Goal: Task Accomplishment & Management: Manage account settings

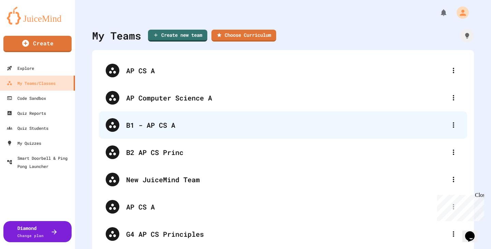
click at [172, 132] on div "B1 - AP CS A" at bounding box center [283, 124] width 368 height 27
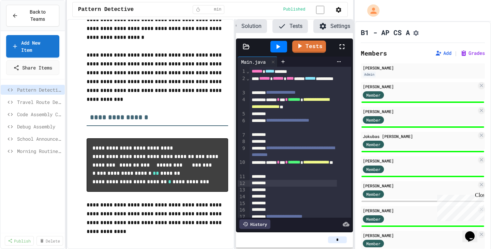
click at [292, 187] on div at bounding box center [292, 183] width 87 height 7
click at [43, 14] on span "Back to Teams" at bounding box center [37, 16] width 31 height 14
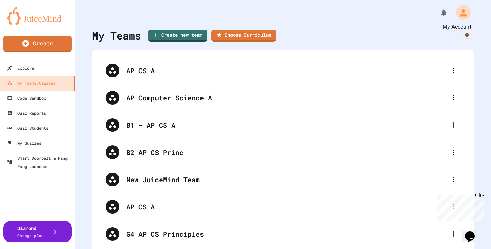
click at [461, 13] on icon "My Account" at bounding box center [462, 12] width 11 height 11
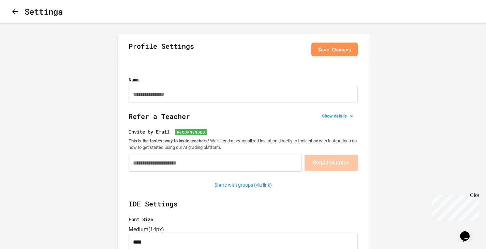
type input "*********"
click at [17, 10] on icon "button" at bounding box center [15, 11] width 8 height 8
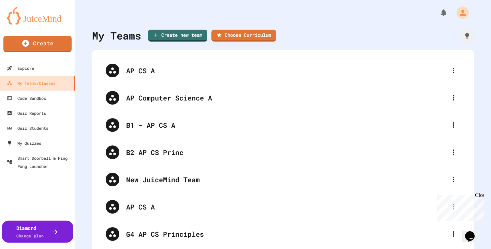
click at [35, 230] on div "Diamond Change plan" at bounding box center [30, 231] width 28 height 15
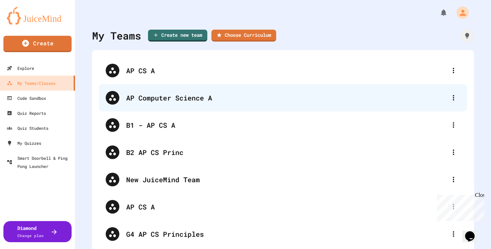
scroll to position [64, 0]
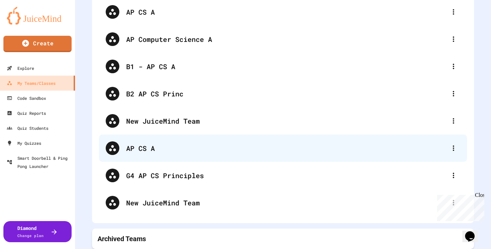
click at [209, 146] on div "AP CS A" at bounding box center [286, 148] width 320 height 10
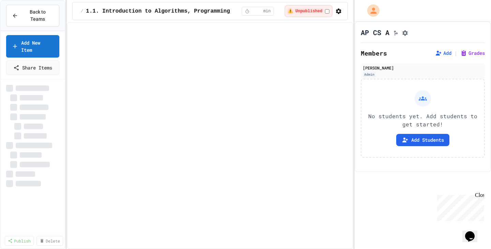
select select "***"
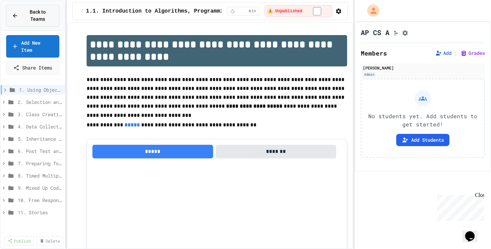
click at [41, 14] on span "Back to Teams" at bounding box center [37, 16] width 31 height 14
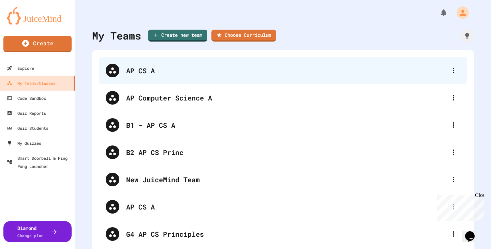
click at [136, 69] on div "AP CS A" at bounding box center [286, 70] width 320 height 10
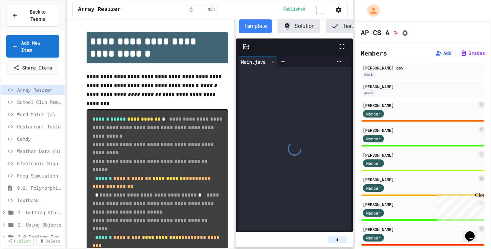
scroll to position [0, 53]
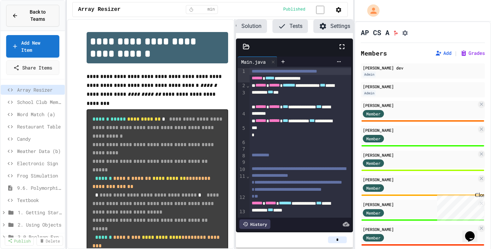
click at [37, 13] on span "Back to Teams" at bounding box center [37, 16] width 31 height 14
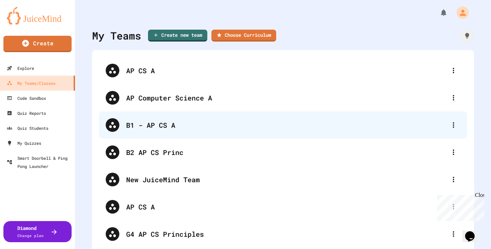
click at [174, 128] on div "B1 - AP CS A" at bounding box center [286, 125] width 320 height 10
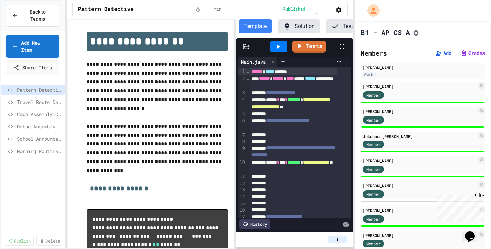
scroll to position [0, 53]
click at [48, 98] on span "Travel Route Debugger" at bounding box center [36, 101] width 38 height 7
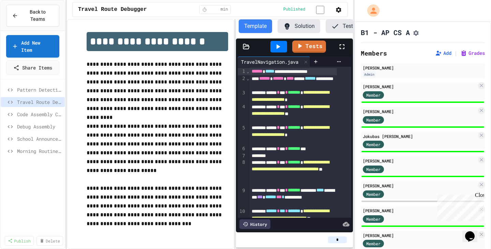
scroll to position [0, 53]
click at [47, 111] on span "Code Assembly Challenge" at bounding box center [36, 114] width 38 height 7
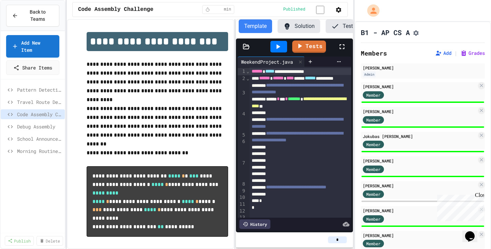
scroll to position [0, 53]
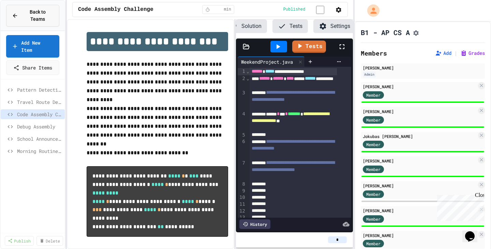
click at [25, 16] on button "Back to Teams" at bounding box center [32, 16] width 53 height 22
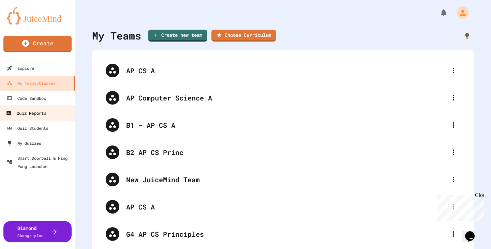
click at [44, 112] on div "Quiz Reports" at bounding box center [26, 113] width 40 height 9
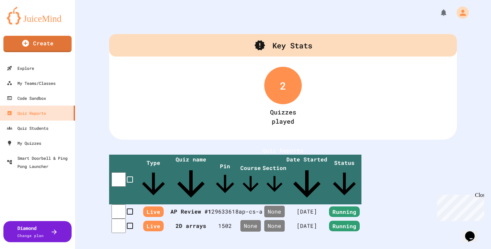
scroll to position [27, 0]
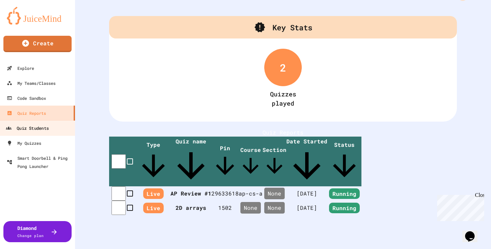
click at [42, 129] on div "Quiz Students" at bounding box center [27, 128] width 43 height 9
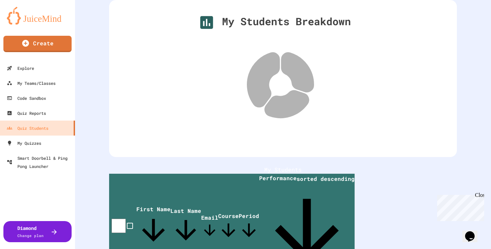
scroll to position [74, 0]
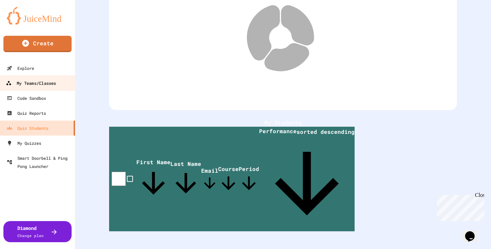
click at [25, 85] on div "My Teams/Classes" at bounding box center [31, 83] width 50 height 9
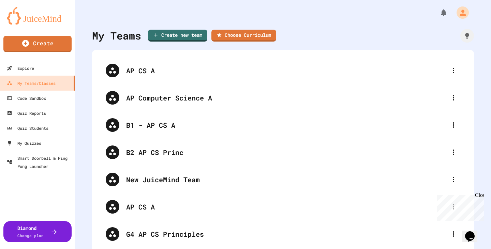
click at [42, 19] on img at bounding box center [37, 16] width 61 height 18
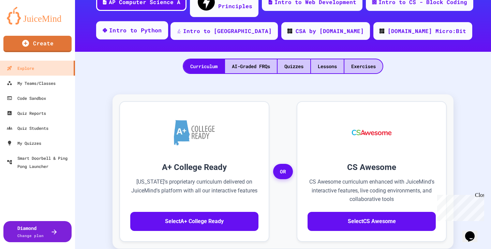
scroll to position [116, 0]
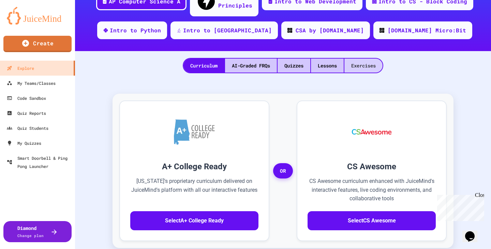
click at [359, 59] on div "Exercises" at bounding box center [363, 66] width 38 height 14
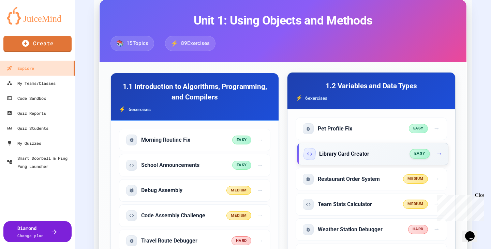
scroll to position [200, 0]
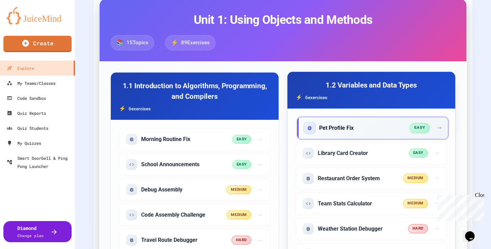
click at [370, 123] on div "Pet Profile Fix" at bounding box center [357, 128] width 106 height 11
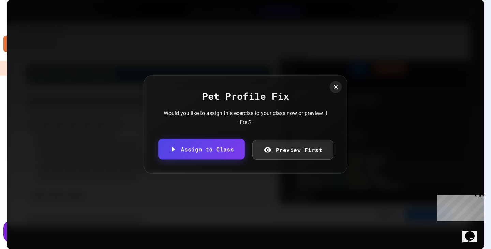
click at [194, 149] on link "Assign to Class" at bounding box center [201, 149] width 87 height 21
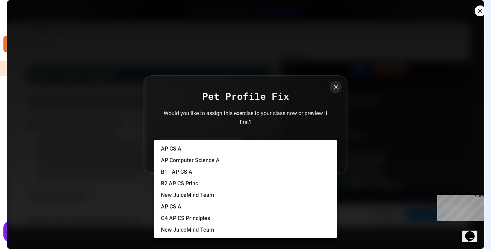
click at [219, 139] on body "We are updating our servers at 7PM EST [DATE]. [PERSON_NAME] should continue to…" at bounding box center [245, 124] width 491 height 249
click at [203, 174] on li "B1 - AP CS A" at bounding box center [249, 172] width 176 height 11
type input "**********"
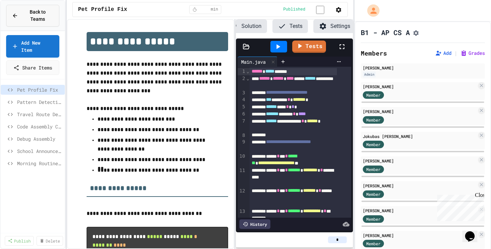
click at [35, 13] on span "Back to Teams" at bounding box center [37, 16] width 31 height 14
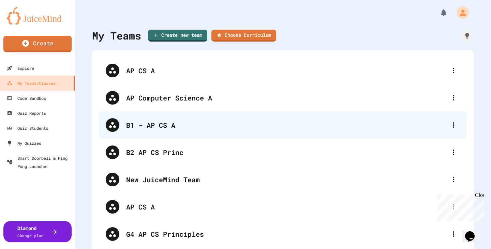
click at [162, 127] on div "B1 - AP CS A" at bounding box center [286, 125] width 320 height 10
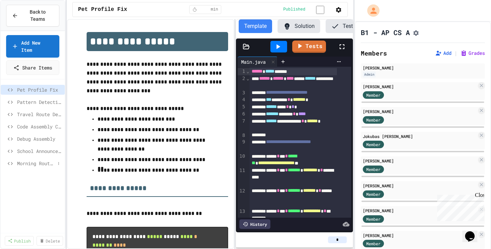
scroll to position [0, 53]
click at [30, 14] on span "Back to Teams" at bounding box center [37, 16] width 31 height 14
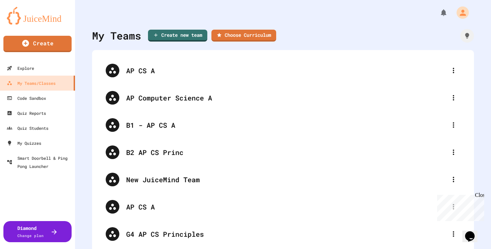
click at [29, 18] on img at bounding box center [37, 16] width 61 height 18
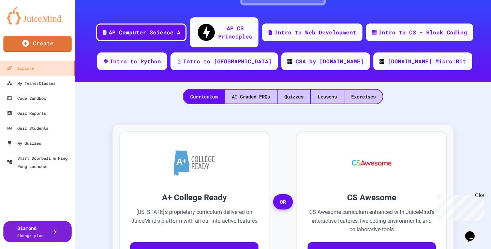
scroll to position [85, 0]
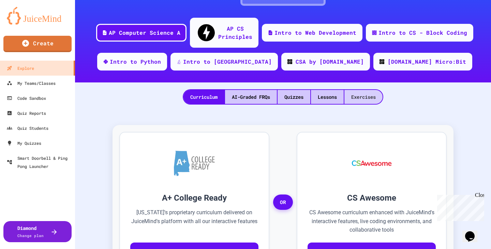
click at [364, 90] on div "Exercises" at bounding box center [363, 97] width 38 height 14
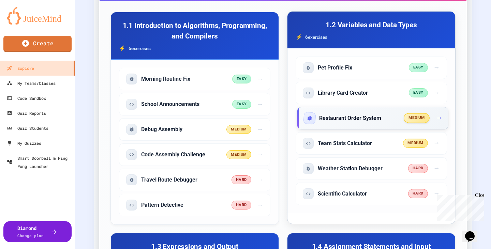
scroll to position [264, 0]
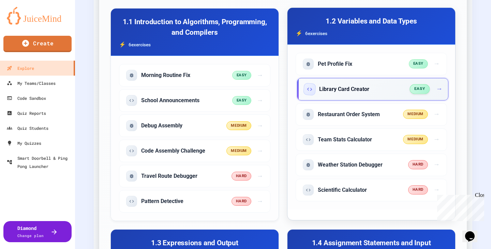
click at [436, 84] on span "→" at bounding box center [439, 89] width 6 height 10
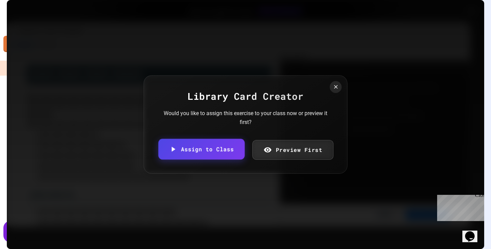
click at [222, 148] on link "Assign to Class" at bounding box center [201, 149] width 86 height 21
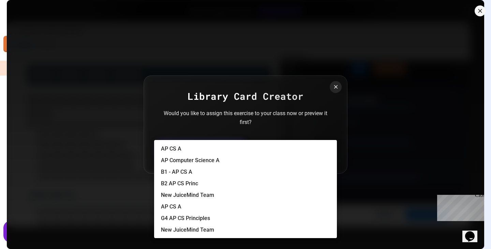
click at [196, 136] on body "We are updating our servers at 7PM EST [DATE]. [PERSON_NAME] should continue to…" at bounding box center [245, 124] width 491 height 249
click at [186, 172] on li "B1 - AP CS A" at bounding box center [249, 172] width 176 height 11
type input "**********"
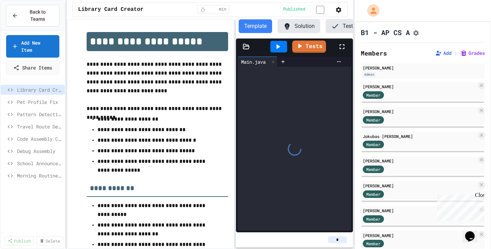
scroll to position [0, 53]
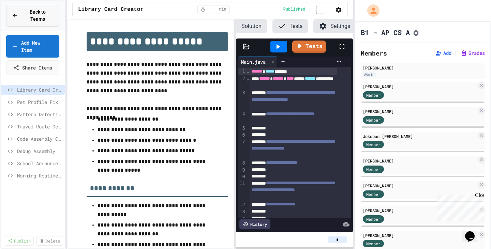
click at [35, 15] on span "Back to Teams" at bounding box center [37, 16] width 31 height 14
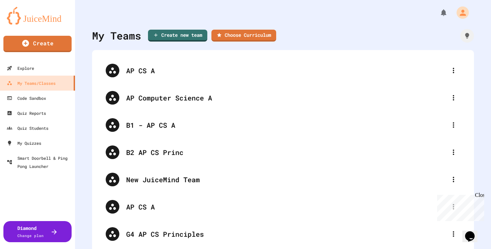
click at [40, 20] on img at bounding box center [37, 16] width 61 height 18
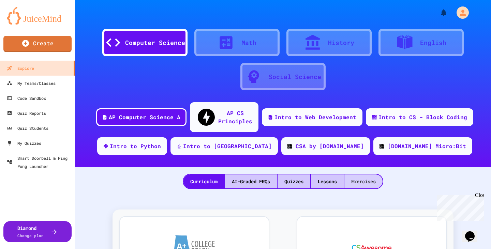
click at [361, 174] on div "Exercises" at bounding box center [363, 181] width 38 height 14
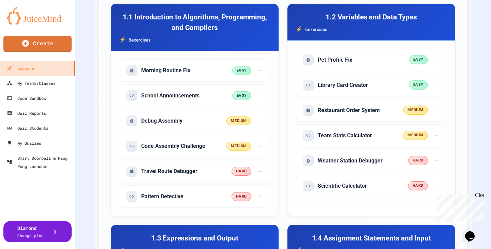
scroll to position [269, 0]
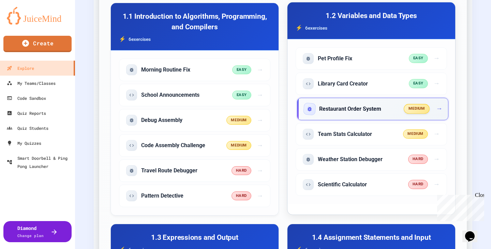
click at [423, 104] on span "medium" at bounding box center [417, 109] width 26 height 10
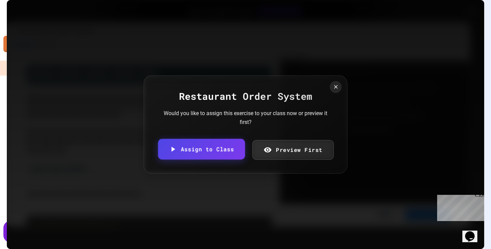
click at [227, 146] on link "Assign to Class" at bounding box center [201, 149] width 87 height 21
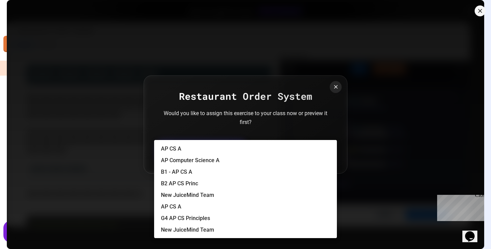
click at [230, 141] on body "We are updating our servers at 7PM EST [DATE]. [PERSON_NAME] should continue to…" at bounding box center [245, 124] width 491 height 249
click at [206, 177] on li "B1 - AP CS A" at bounding box center [249, 172] width 176 height 11
type input "**********"
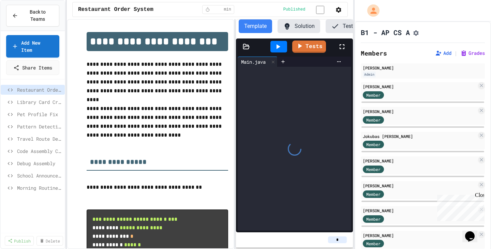
scroll to position [0, 53]
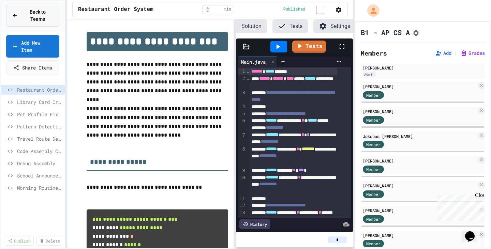
click at [27, 13] on span "Back to Teams" at bounding box center [37, 16] width 31 height 14
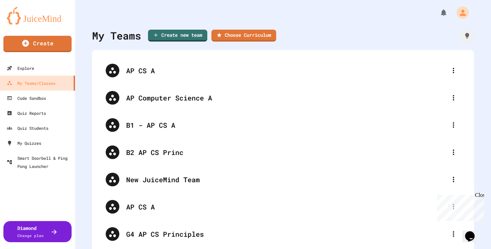
click at [18, 17] on img at bounding box center [37, 16] width 61 height 18
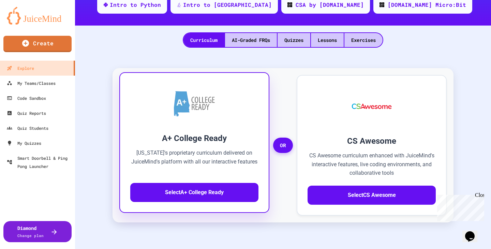
scroll to position [146, 0]
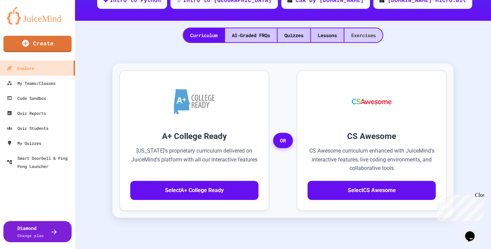
click at [360, 28] on div "Exercises" at bounding box center [363, 35] width 38 height 14
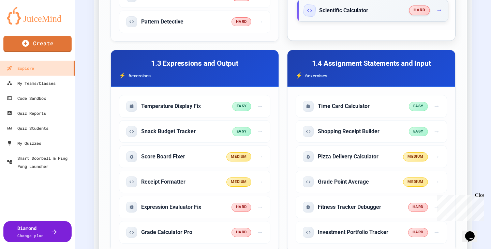
scroll to position [444, 0]
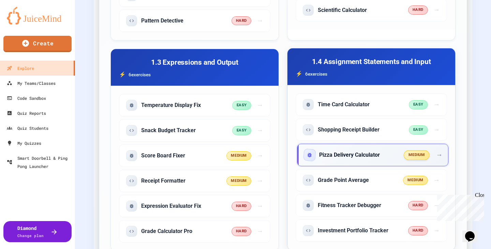
click at [357, 151] on h5 "Pizza Delivery Calculator" at bounding box center [349, 154] width 61 height 7
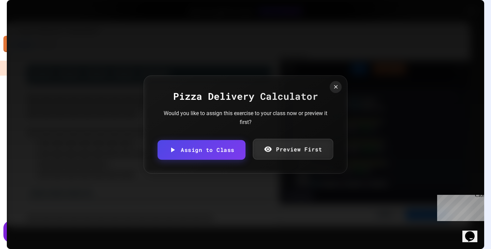
click at [282, 154] on link "Preview First" at bounding box center [292, 149] width 80 height 21
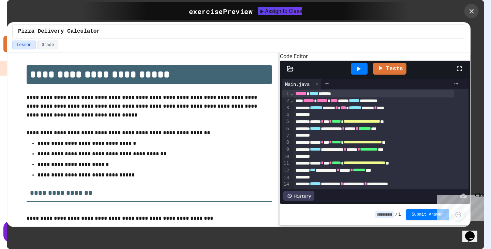
click at [471, 12] on icon at bounding box center [471, 10] width 7 height 7
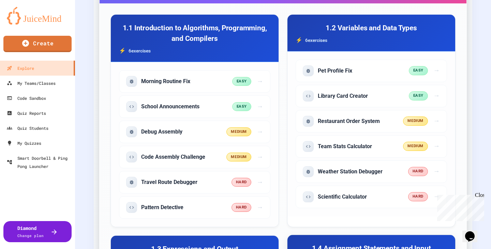
scroll to position [257, 0]
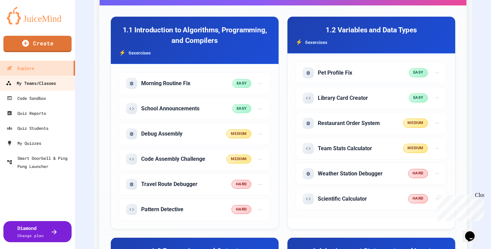
click at [43, 84] on div "My Teams/Classes" at bounding box center [31, 83] width 50 height 9
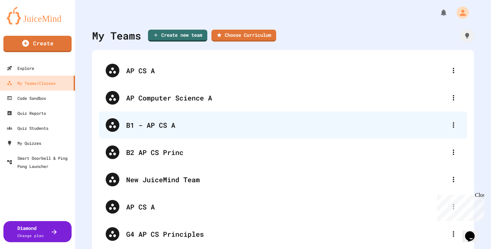
click at [155, 129] on div "B1 - AP CS A" at bounding box center [286, 125] width 320 height 10
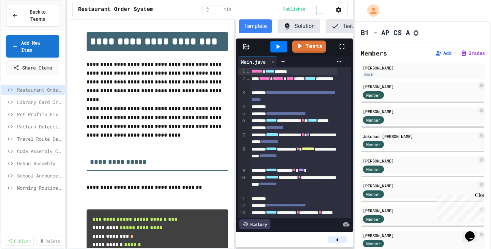
scroll to position [0, 53]
click at [36, 123] on span "Pattern Detective" at bounding box center [36, 126] width 38 height 7
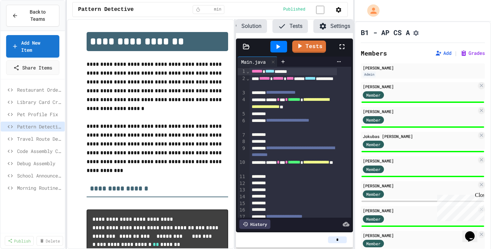
click at [43, 86] on span "Restaurant Order System" at bounding box center [39, 89] width 45 height 7
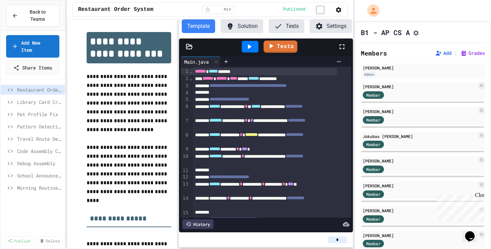
click at [177, 123] on div "**********" at bounding box center [210, 134] width 287 height 230
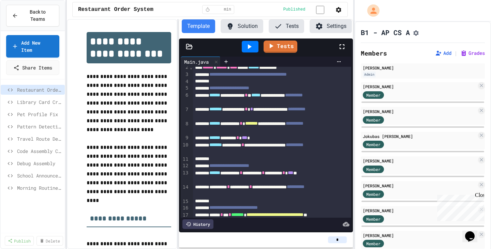
scroll to position [12, 0]
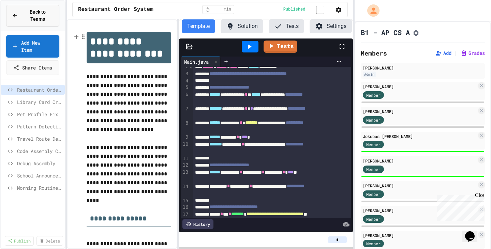
click at [34, 11] on span "Back to Teams" at bounding box center [37, 16] width 31 height 14
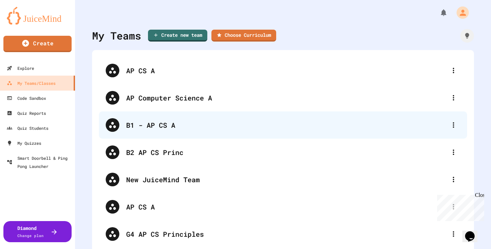
click at [150, 126] on div "B1 - AP CS A" at bounding box center [286, 125] width 320 height 10
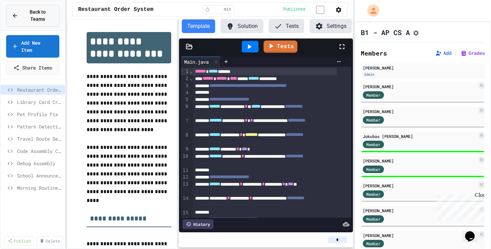
click at [42, 15] on span "Back to Teams" at bounding box center [37, 16] width 31 height 14
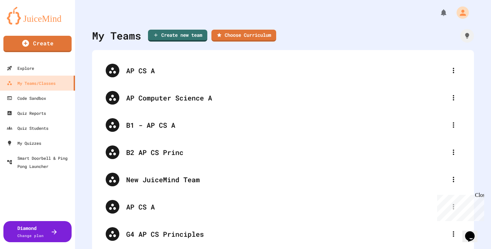
click at [47, 17] on img at bounding box center [37, 16] width 61 height 18
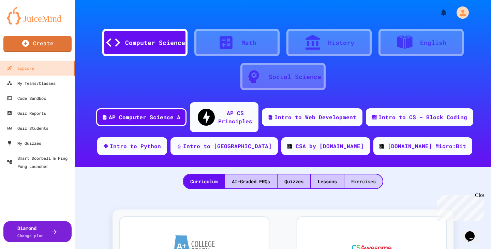
click at [371, 174] on div "Exercises" at bounding box center [363, 181] width 38 height 14
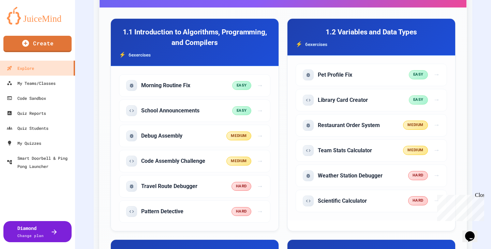
scroll to position [255, 0]
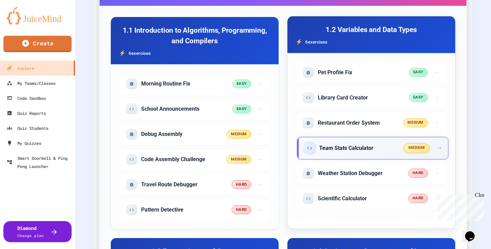
click at [354, 144] on h5 "Team Stats Calculator" at bounding box center [346, 147] width 54 height 7
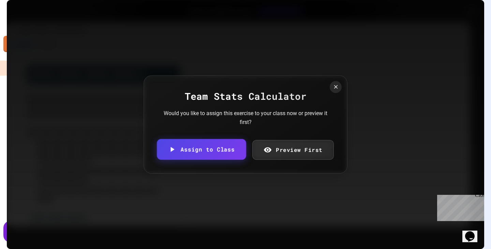
click at [212, 151] on link "Assign to Class" at bounding box center [201, 149] width 89 height 21
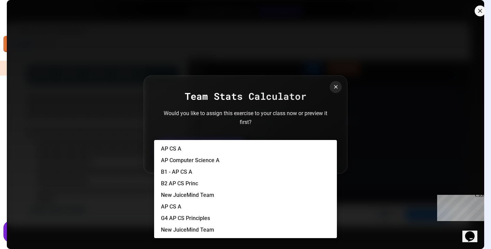
click at [210, 141] on body "We are updating our servers at 7PM EST [DATE]. [PERSON_NAME] should continue to…" at bounding box center [245, 124] width 491 height 249
click at [201, 174] on li "B1 - AP CS A" at bounding box center [249, 172] width 176 height 11
type input "**********"
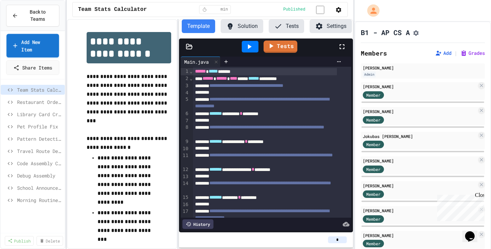
click at [29, 43] on link "Add New Item" at bounding box center [32, 46] width 52 height 24
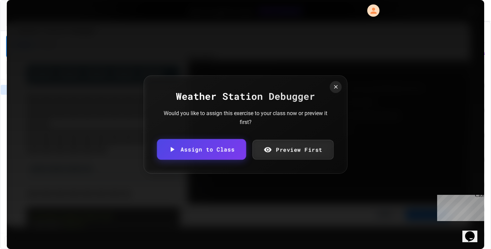
click at [222, 148] on link "Assign to Class" at bounding box center [201, 149] width 89 height 21
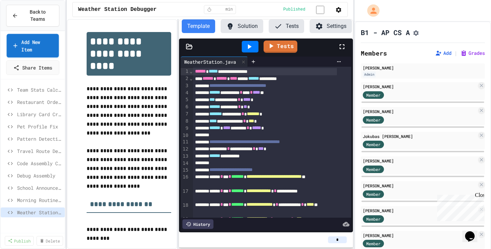
click at [26, 40] on link "Add New Item" at bounding box center [32, 46] width 52 height 24
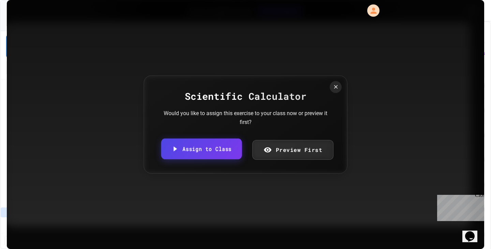
click at [214, 144] on link "Assign to Class" at bounding box center [201, 149] width 81 height 21
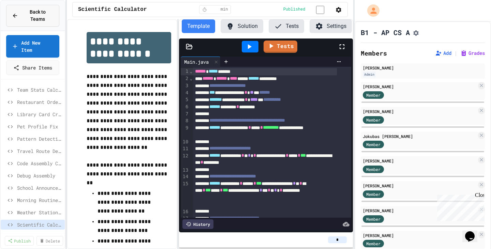
click at [46, 17] on button "Back to Teams" at bounding box center [32, 16] width 53 height 22
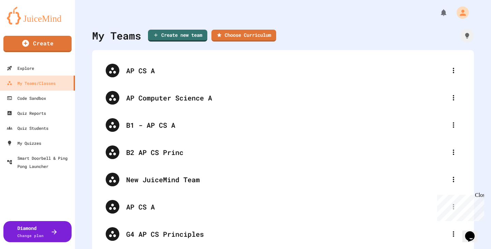
click at [44, 21] on img at bounding box center [37, 16] width 61 height 18
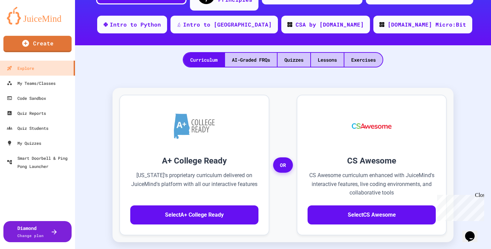
scroll to position [122, 0]
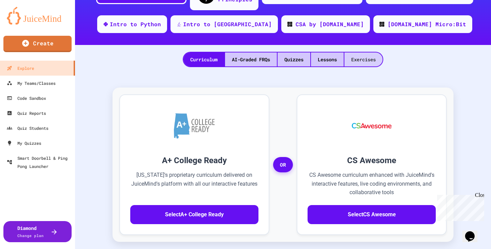
click at [359, 52] on div "Exercises" at bounding box center [363, 59] width 38 height 14
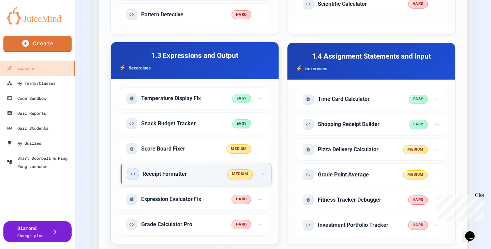
scroll to position [450, 0]
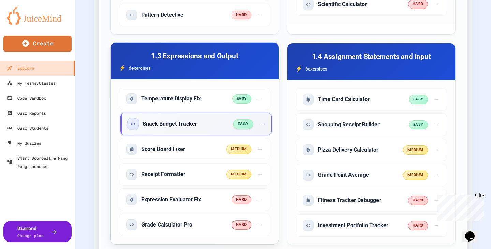
click at [259, 119] on span "→" at bounding box center [262, 124] width 6 height 10
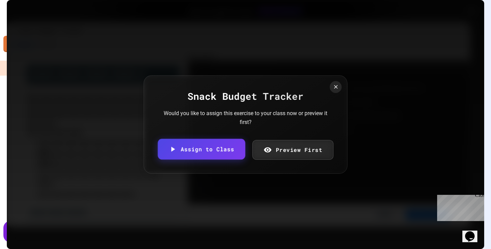
click at [221, 150] on link "Assign to Class" at bounding box center [201, 149] width 87 height 21
click at [263, 144] on body "We are updating our servers at 7PM EST [DATE]. [PERSON_NAME] should continue to…" at bounding box center [245, 124] width 491 height 249
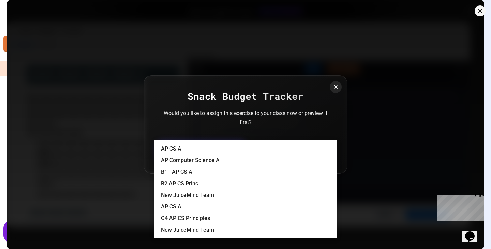
click at [240, 174] on li "B1 - AP CS A" at bounding box center [249, 172] width 176 height 11
type input "**********"
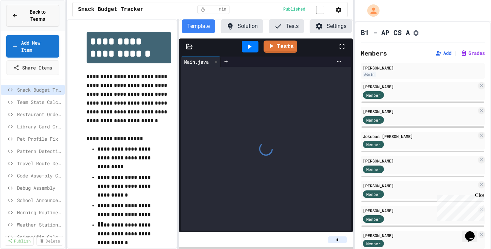
click at [40, 13] on span "Back to Teams" at bounding box center [37, 16] width 31 height 14
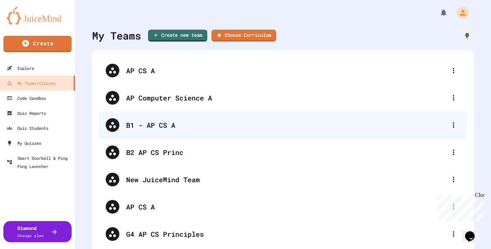
click at [143, 127] on div "B1 - AP CS A" at bounding box center [286, 125] width 320 height 10
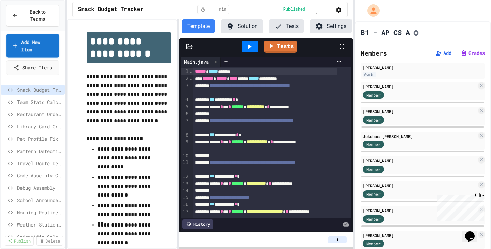
click at [45, 34] on link "Add New Item" at bounding box center [32, 46] width 53 height 24
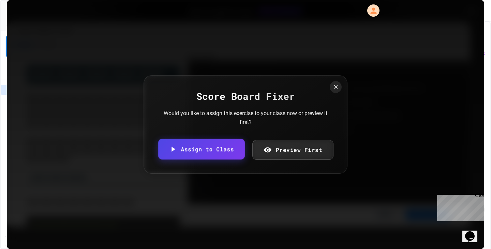
click at [212, 150] on link "Assign to Class" at bounding box center [201, 149] width 87 height 21
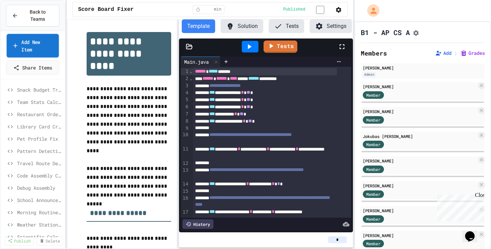
click at [47, 40] on link "Add New Item" at bounding box center [32, 46] width 52 height 24
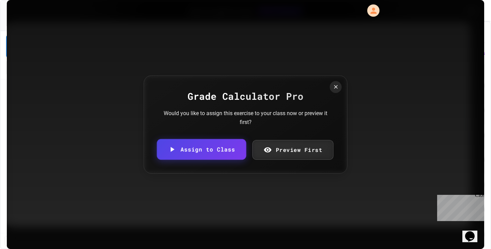
click at [214, 154] on link "Assign to Class" at bounding box center [201, 149] width 89 height 21
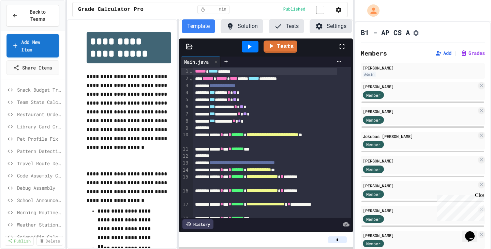
click at [32, 37] on link "Add New Item" at bounding box center [32, 46] width 52 height 24
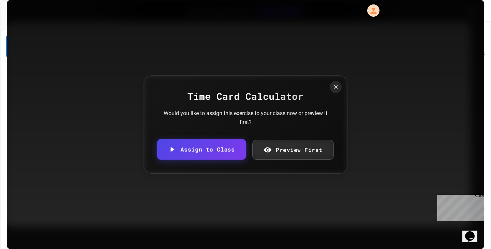
click at [228, 149] on link "Assign to Class" at bounding box center [201, 149] width 89 height 21
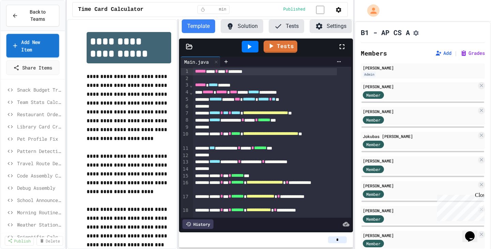
click at [29, 34] on link "Add New Item" at bounding box center [32, 46] width 53 height 24
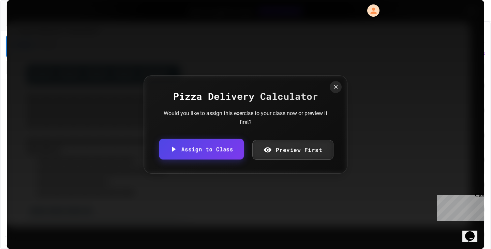
click at [222, 148] on link "Assign to Class" at bounding box center [201, 149] width 85 height 21
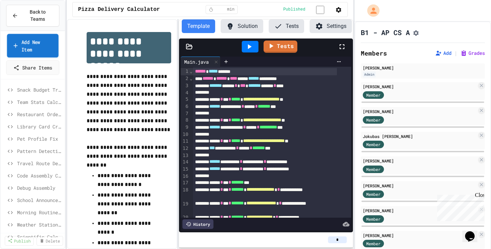
click at [35, 34] on link "Add New Item" at bounding box center [32, 46] width 51 height 24
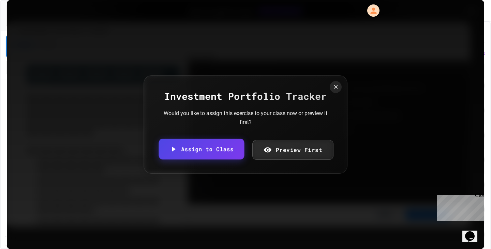
click at [232, 153] on link "Assign to Class" at bounding box center [201, 149] width 86 height 21
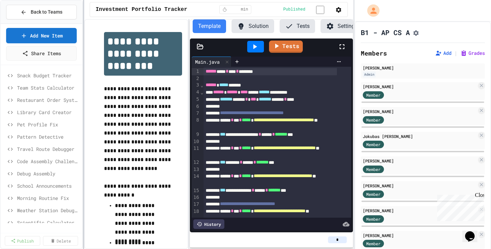
click at [83, 128] on div at bounding box center [83, 124] width 1 height 249
click at [48, 35] on link "Add New Item" at bounding box center [41, 35] width 70 height 16
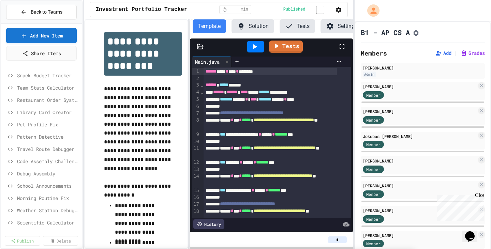
scroll to position [445, 0]
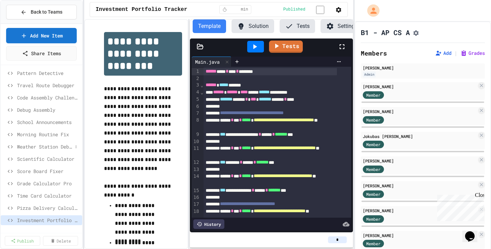
click at [35, 144] on span "Weather Station Debugger" at bounding box center [45, 146] width 56 height 7
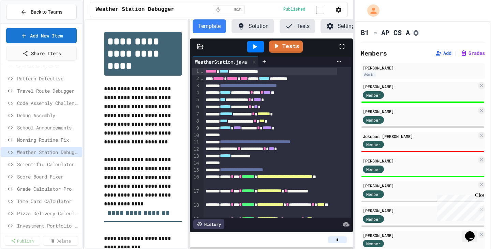
scroll to position [0, 7]
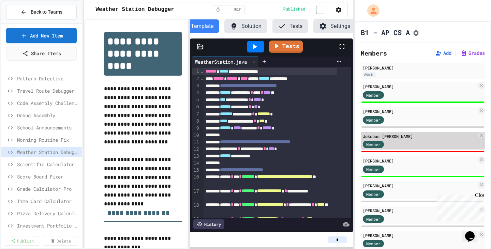
click at [408, 144] on div "Member" at bounding box center [420, 144] width 114 height 9
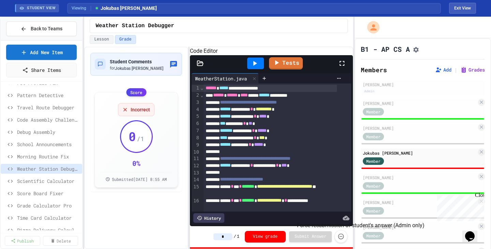
click at [342, 236] on icon "Force resubmission of student's answer (Admin only)" at bounding box center [340, 236] width 7 height 7
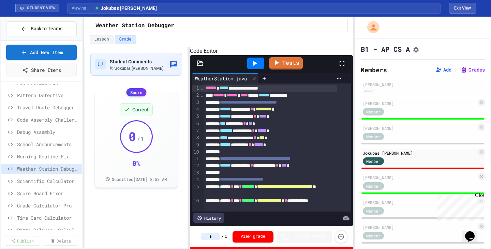
type input "*"
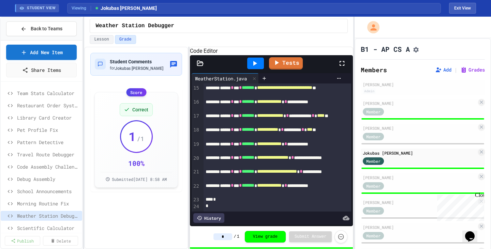
scroll to position [11, 0]
click at [42, 120] on span "Library Card Creator" at bounding box center [45, 117] width 56 height 7
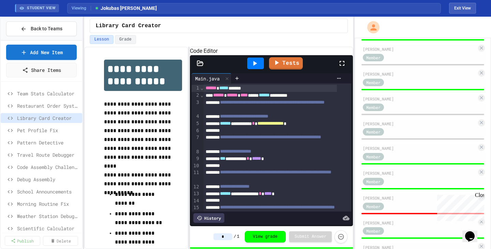
scroll to position [228, 0]
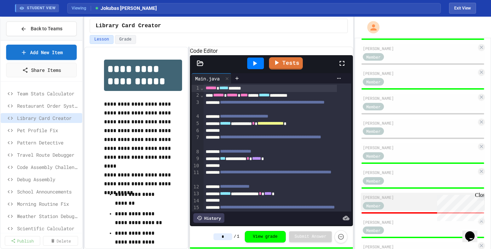
click at [391, 209] on div "Member" at bounding box center [380, 205] width 34 height 9
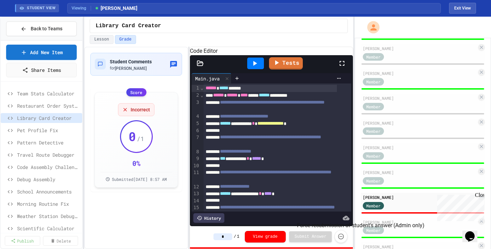
click at [340, 236] on icon "Force resubmission of student's answer (Admin only)" at bounding box center [340, 236] width 7 height 7
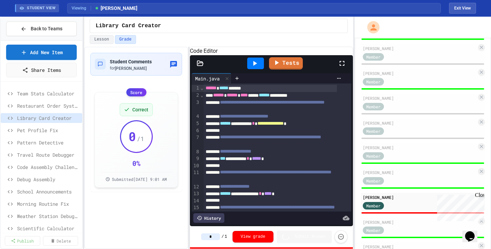
type input "*"
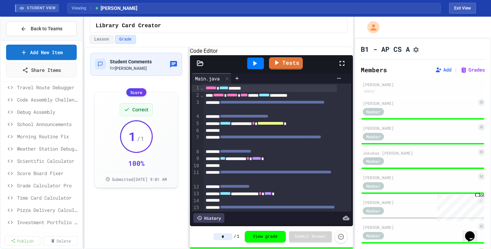
scroll to position [80, 0]
click at [37, 172] on span "Score Board Fixer" at bounding box center [45, 171] width 56 height 7
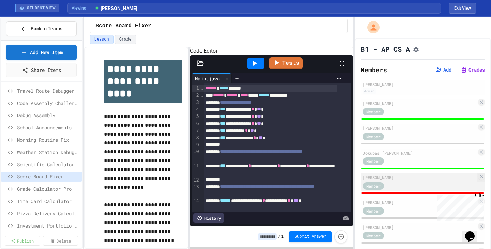
click at [399, 190] on div "Member" at bounding box center [420, 185] width 114 height 9
type input "*"
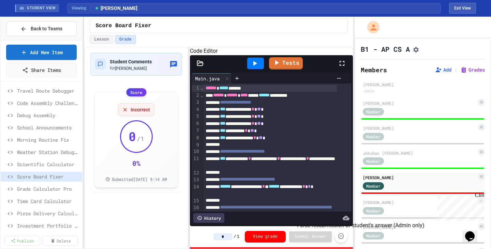
click at [341, 236] on icon "Force resubmission of student's answer (Admin only)" at bounding box center [340, 236] width 7 height 7
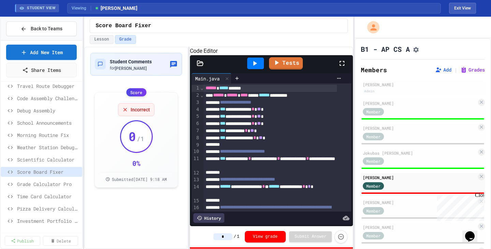
scroll to position [80, 0]
click at [39, 157] on span "Scientific Calculator" at bounding box center [45, 158] width 56 height 7
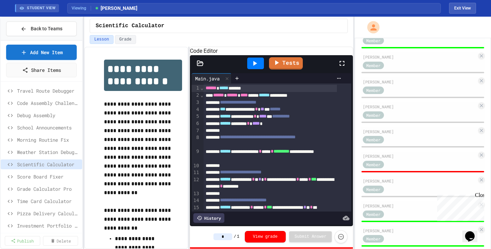
scroll to position [220, 0]
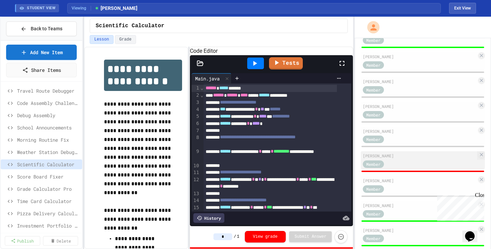
click at [396, 168] on div "Member" at bounding box center [380, 163] width 34 height 9
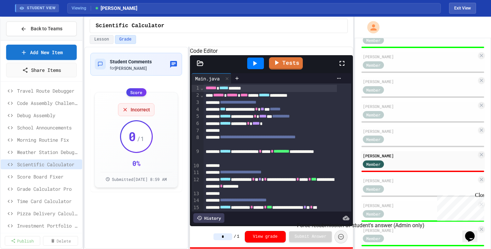
click at [341, 238] on icon "Force resubmission of student's answer (Admin only)" at bounding box center [340, 236] width 7 height 7
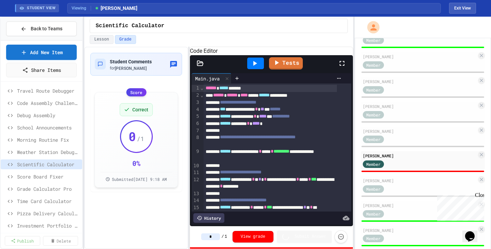
type input "*"
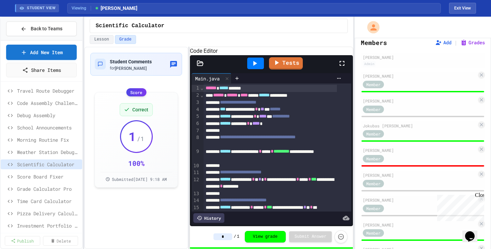
scroll to position [27, 0]
click at [48, 173] on span "Score Board Fixer" at bounding box center [45, 176] width 56 height 7
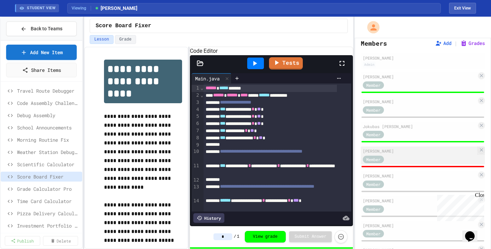
click at [394, 161] on div "Member" at bounding box center [380, 159] width 34 height 9
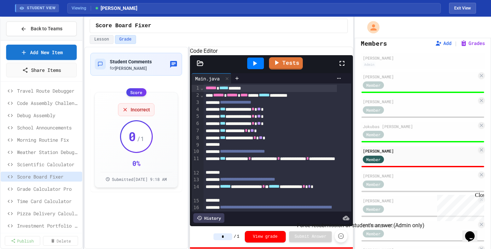
click at [341, 237] on icon "Force resubmission of student's answer (Admin only)" at bounding box center [340, 236] width 7 height 7
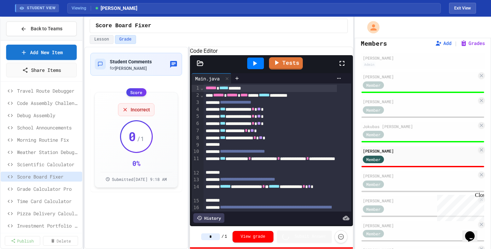
type input "*"
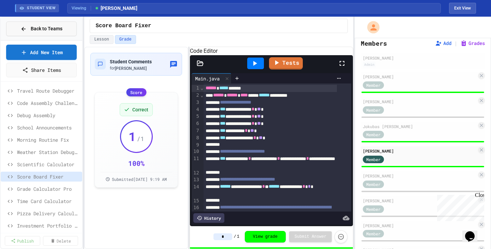
click at [46, 28] on span "Back to Teams" at bounding box center [47, 28] width 32 height 7
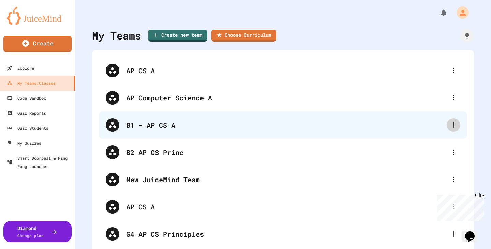
click at [449, 126] on icon at bounding box center [453, 125] width 8 height 8
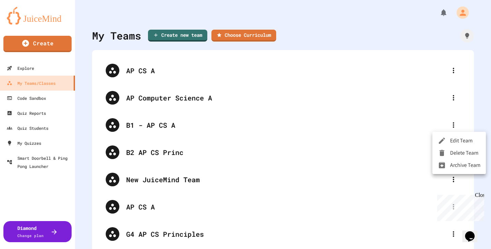
click at [155, 126] on div at bounding box center [245, 124] width 491 height 249
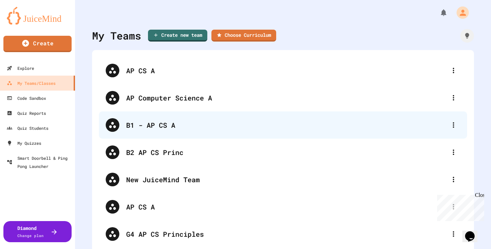
click at [151, 125] on div "B1 - AP CS A" at bounding box center [286, 125] width 320 height 10
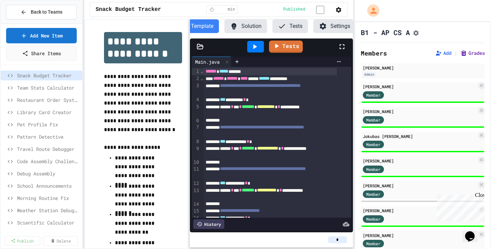
click at [466, 56] on button "Grades" at bounding box center [472, 53] width 25 height 7
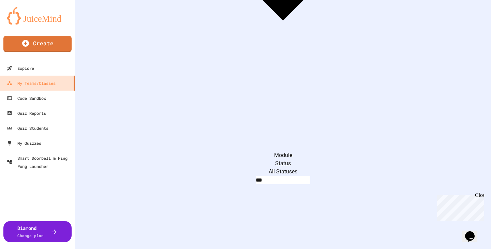
scroll to position [281, 0]
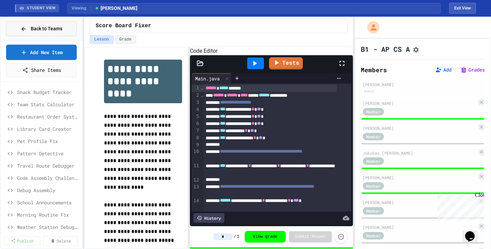
click at [50, 28] on span "Back to Teams" at bounding box center [47, 28] width 32 height 7
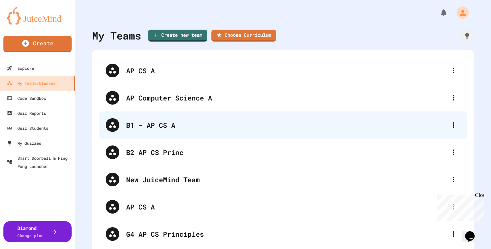
click at [162, 128] on div "B1 - AP CS A" at bounding box center [286, 125] width 320 height 10
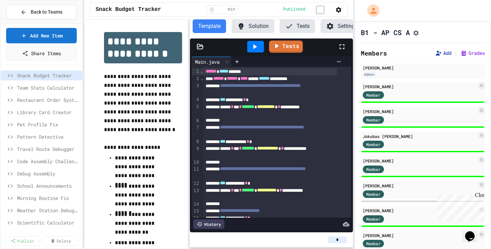
scroll to position [0, 7]
click at [467, 57] on button "Grades" at bounding box center [472, 53] width 25 height 7
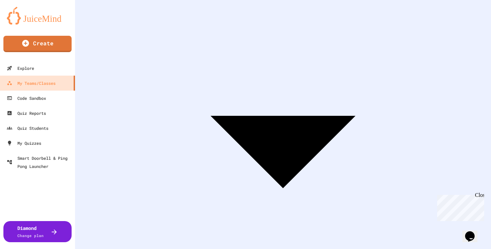
scroll to position [114, 0]
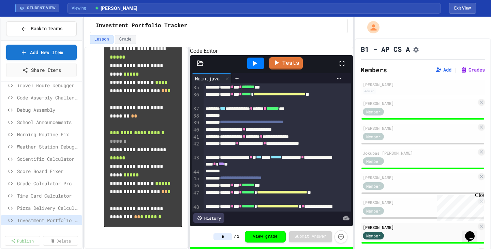
scroll to position [626, 0]
click at [42, 169] on span "Score Board Fixer" at bounding box center [45, 171] width 56 height 7
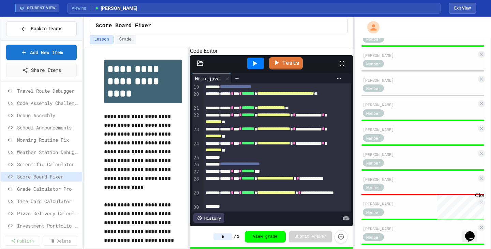
scroll to position [285, 0]
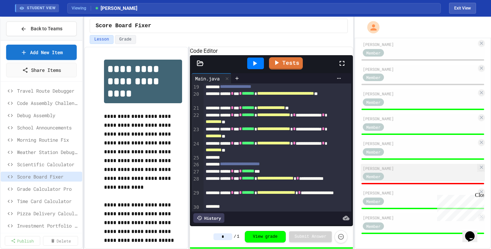
click at [398, 180] on div "Member" at bounding box center [420, 176] width 114 height 9
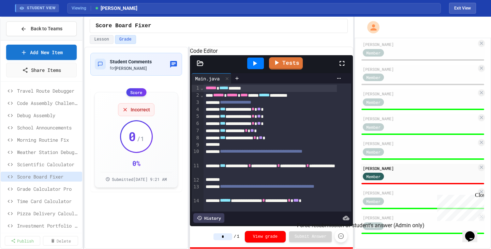
click at [339, 238] on icon "Force resubmission of student's answer (Admin only)" at bounding box center [340, 236] width 7 height 7
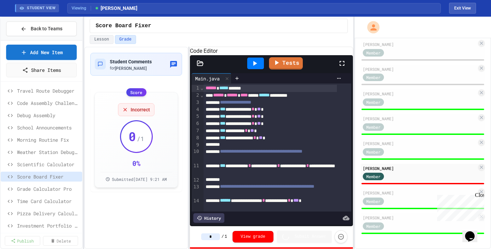
type input "*"
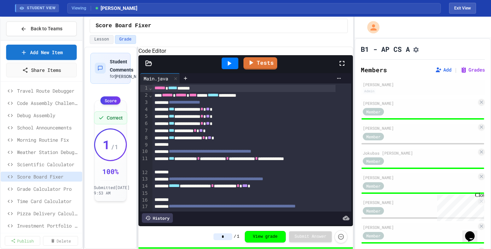
click at [137, 126] on div "**********" at bounding box center [218, 148] width 269 height 202
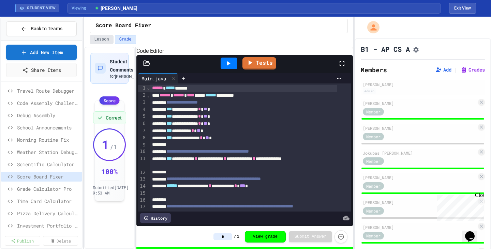
click at [103, 41] on button "Lesson" at bounding box center [102, 39] width 24 height 9
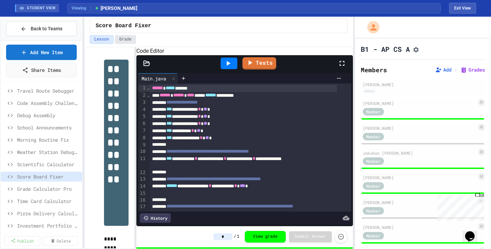
click at [120, 40] on button "Grade" at bounding box center [125, 39] width 21 height 9
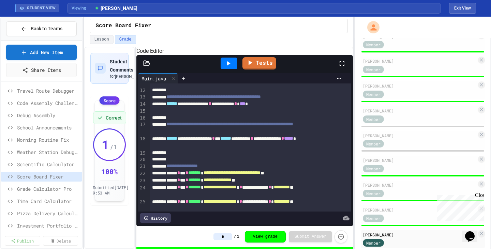
scroll to position [215, 0]
click at [382, 148] on div "Member" at bounding box center [373, 143] width 21 height 7
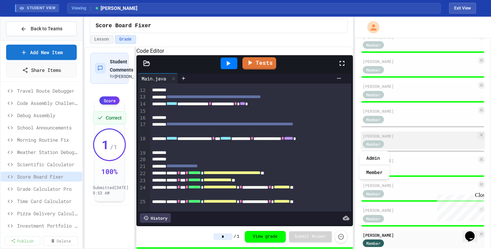
click at [377, 142] on div "[PERSON_NAME] Member" at bounding box center [423, 141] width 124 height 18
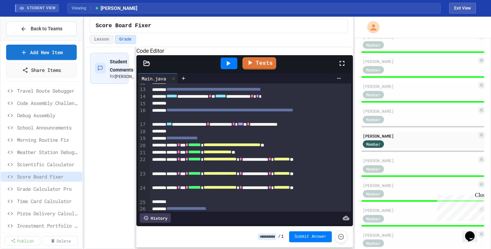
scroll to position [90, 0]
click at [243, 126] on span "***" at bounding box center [240, 123] width 5 height 5
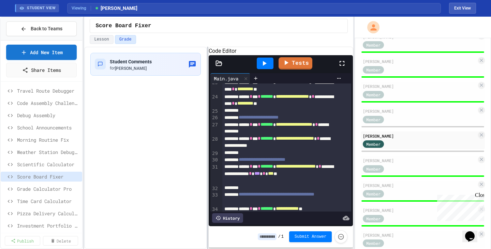
scroll to position [238, 0]
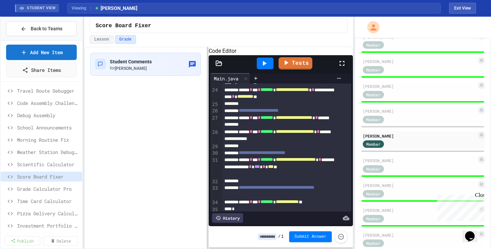
click at [207, 158] on div "**********" at bounding box center [218, 148] width 269 height 202
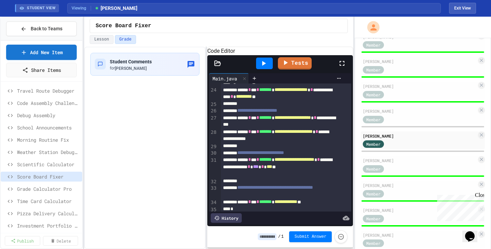
click at [264, 66] on icon at bounding box center [264, 63] width 4 height 5
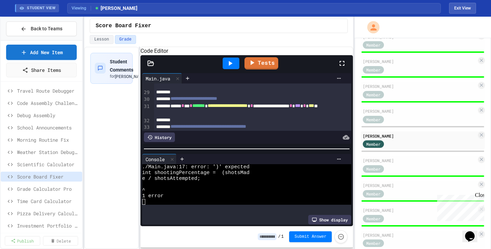
scroll to position [228, 0]
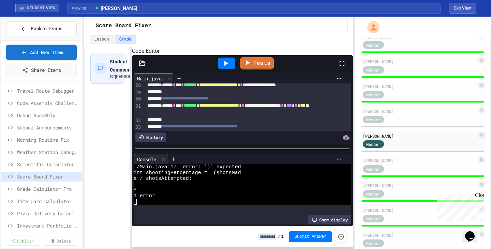
click at [129, 121] on div "**********" at bounding box center [218, 148] width 269 height 202
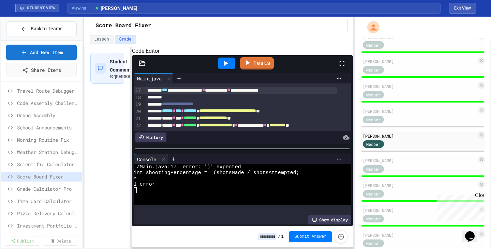
scroll to position [118, 0]
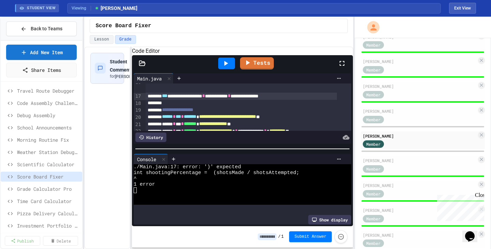
click at [307, 100] on div "**********" at bounding box center [240, 96] width 191 height 7
click at [224, 67] on icon at bounding box center [225, 63] width 8 height 8
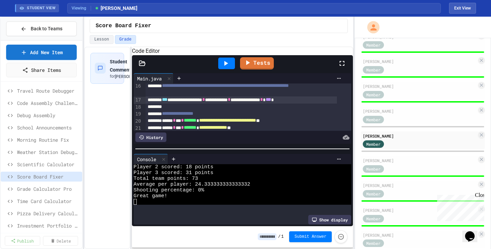
scroll to position [114, 0]
click at [396, 95] on div "Member" at bounding box center [380, 94] width 34 height 9
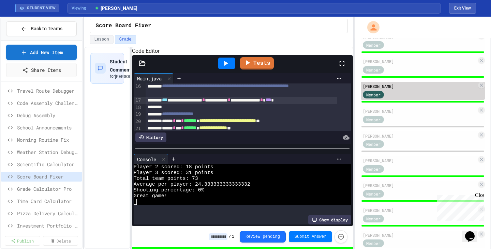
type input "*"
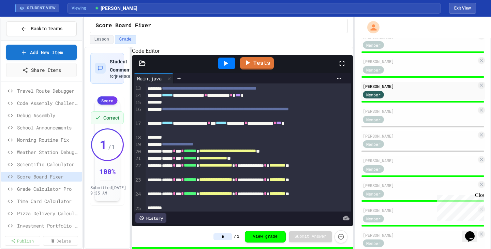
scroll to position [91, 0]
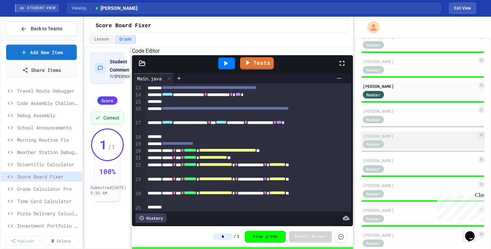
click at [393, 143] on div "Member" at bounding box center [380, 144] width 34 height 9
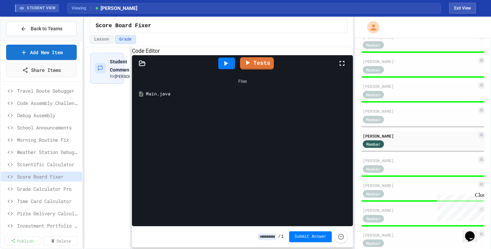
click at [152, 97] on div "Main.java" at bounding box center [247, 94] width 203 height 7
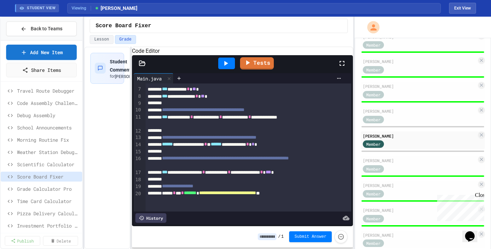
scroll to position [47, 0]
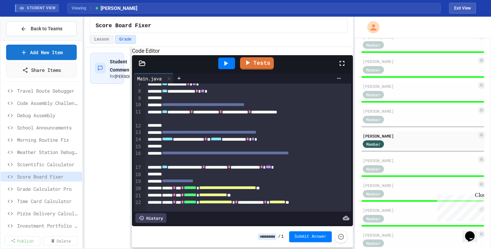
click at [167, 169] on span "***" at bounding box center [164, 167] width 5 height 5
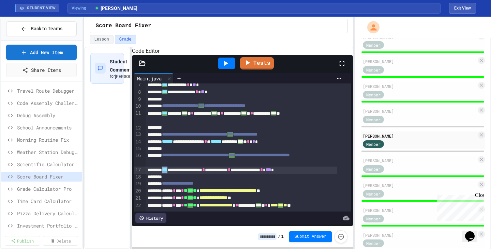
click at [167, 172] on span "***" at bounding box center [164, 169] width 5 height 5
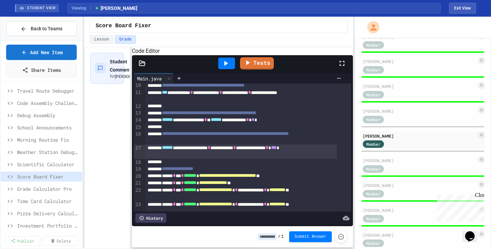
scroll to position [67, 0]
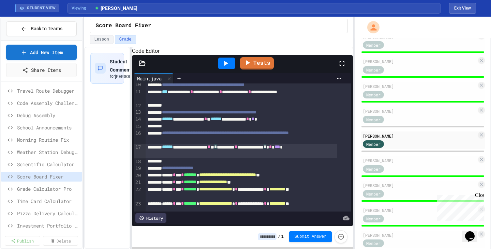
click at [243, 158] on div "**********" at bounding box center [240, 151] width 191 height 14
click at [228, 66] on icon at bounding box center [226, 63] width 4 height 5
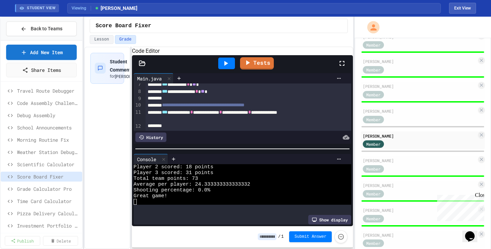
scroll to position [45, 0]
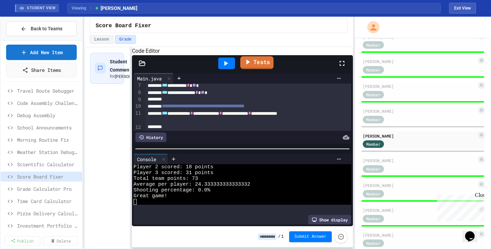
click at [258, 69] on link "Tests" at bounding box center [256, 62] width 33 height 13
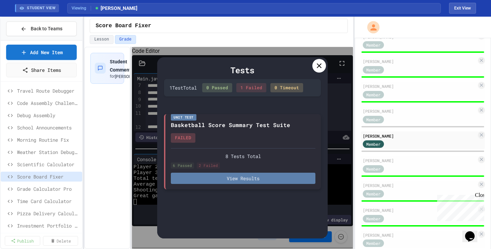
click at [228, 179] on button "View Results" at bounding box center [243, 178] width 144 height 11
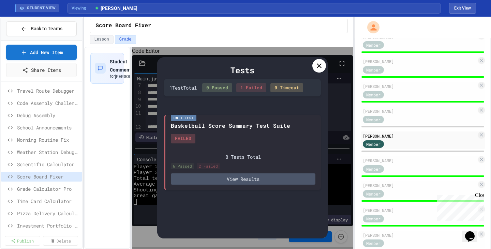
click at [319, 65] on icon at bounding box center [319, 65] width 5 height 5
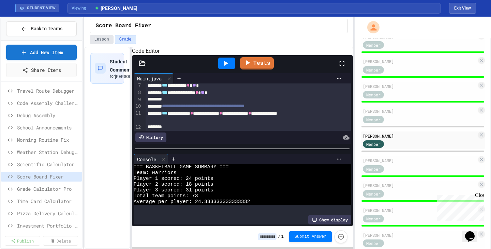
click at [104, 40] on button "Lesson" at bounding box center [102, 39] width 24 height 9
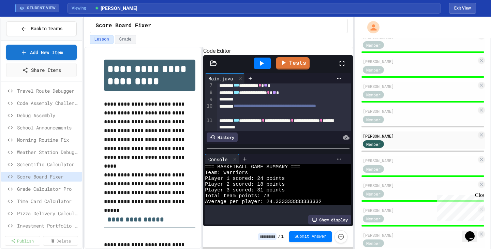
click at [203, 152] on div "**********" at bounding box center [218, 148] width 269 height 202
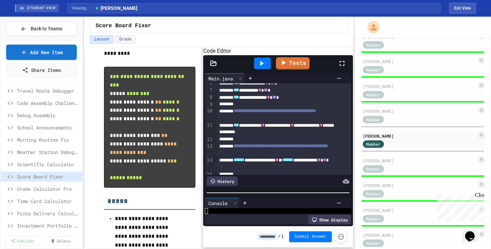
scroll to position [52, 0]
click at [288, 193] on div at bounding box center [278, 192] width 150 height 7
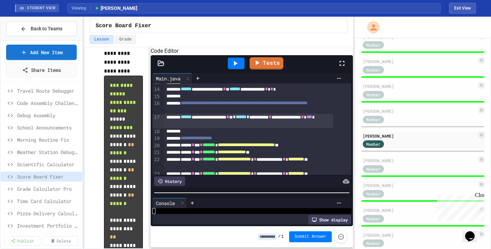
scroll to position [515, 0]
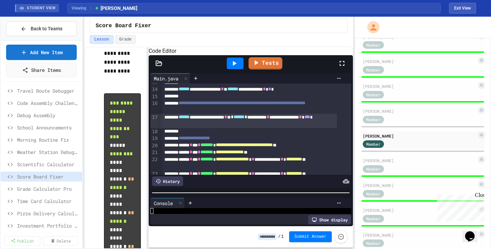
click at [149, 142] on div "**********" at bounding box center [218, 148] width 269 height 202
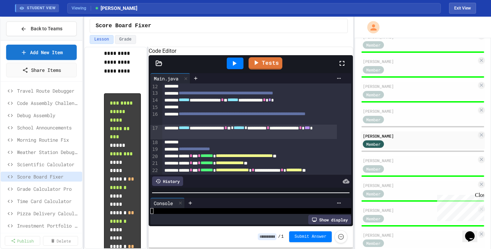
scroll to position [87, 0]
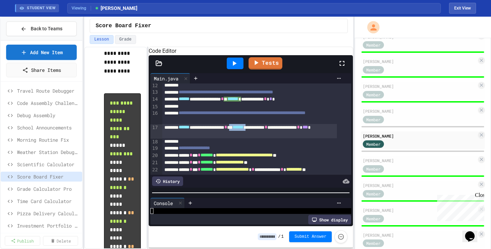
drag, startPoint x: 281, startPoint y: 137, endPoint x: 259, endPoint y: 137, distance: 21.8
click at [261, 135] on div "**********" at bounding box center [249, 131] width 174 height 14
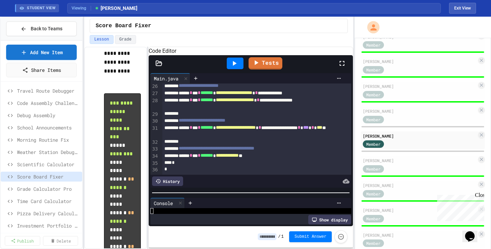
scroll to position [219, 0]
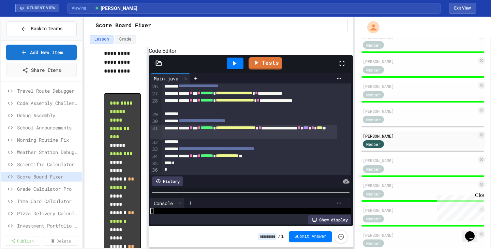
click at [229, 139] on div "**********" at bounding box center [249, 132] width 174 height 14
click at [163, 139] on div "**********" at bounding box center [249, 132] width 174 height 14
click at [259, 66] on icon at bounding box center [256, 62] width 8 height 9
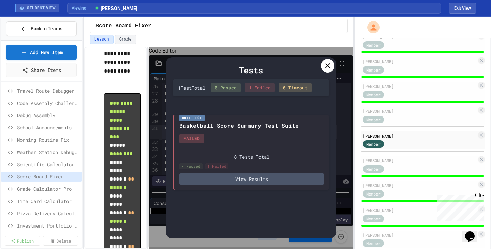
click at [325, 70] on div at bounding box center [328, 66] width 14 height 14
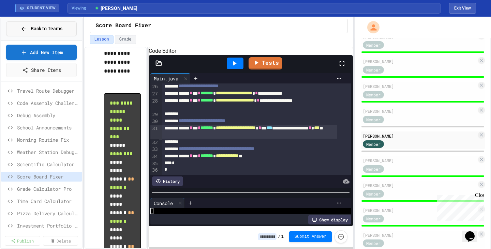
click at [50, 29] on span "Back to Teams" at bounding box center [47, 28] width 32 height 7
